Goal: Register for event/course

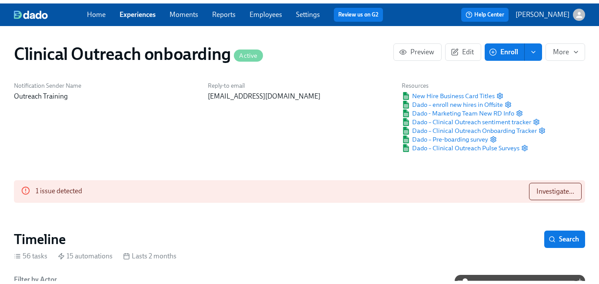
scroll to position [0, 5489]
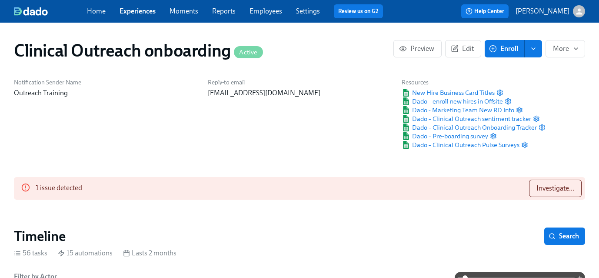
click at [147, 15] on link "Experiences" at bounding box center [138, 11] width 36 height 8
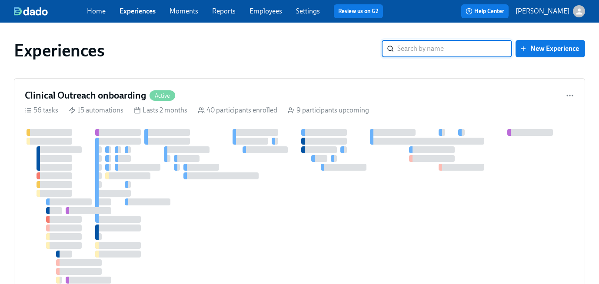
click at [438, 51] on input "search" at bounding box center [454, 48] width 115 height 17
type input "pro"
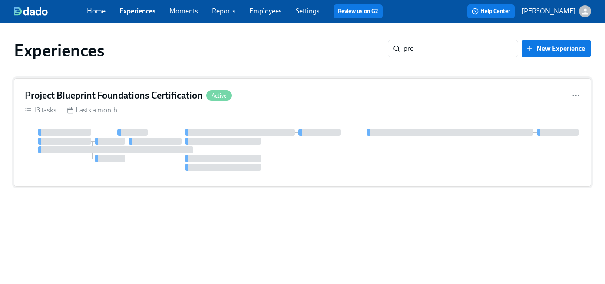
click at [97, 95] on h4 "Project Blueprint Foundations Certification" at bounding box center [114, 95] width 178 height 13
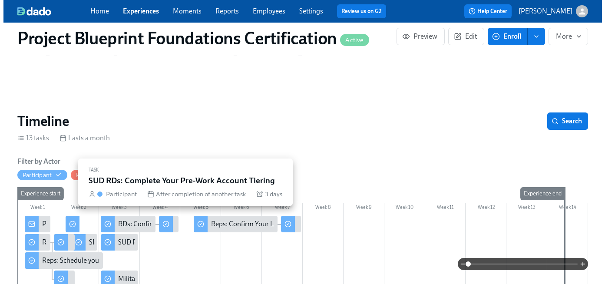
scroll to position [137, 0]
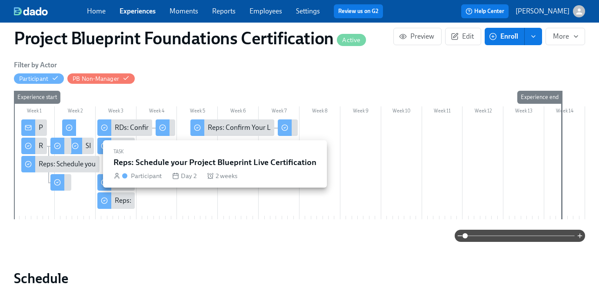
click at [66, 164] on div "Reps: Schedule your Project Blueprint Live Certification" at bounding box center [120, 164] width 163 height 10
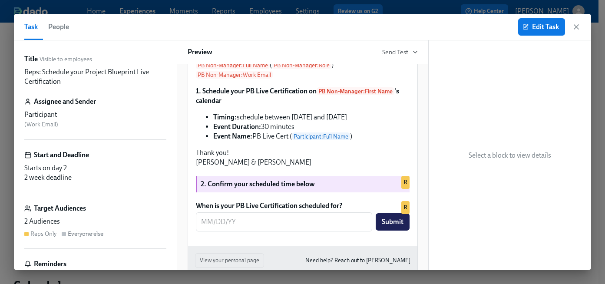
scroll to position [0, 933]
